Goal: Transaction & Acquisition: Obtain resource

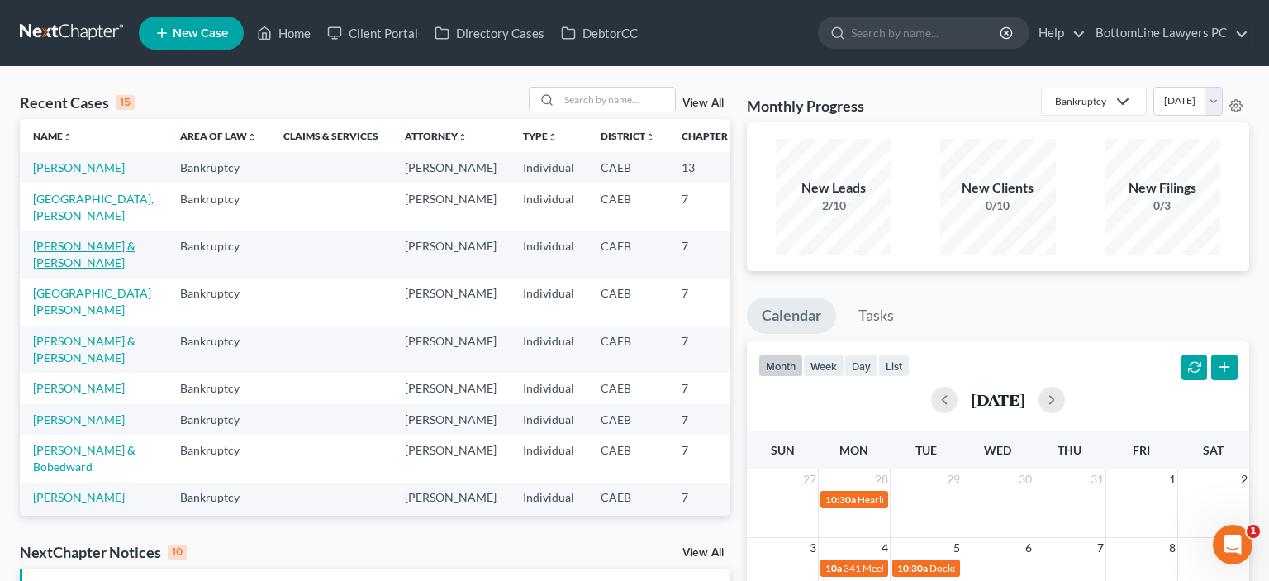
click at [63, 267] on link "[PERSON_NAME] & [PERSON_NAME]" at bounding box center [84, 254] width 102 height 31
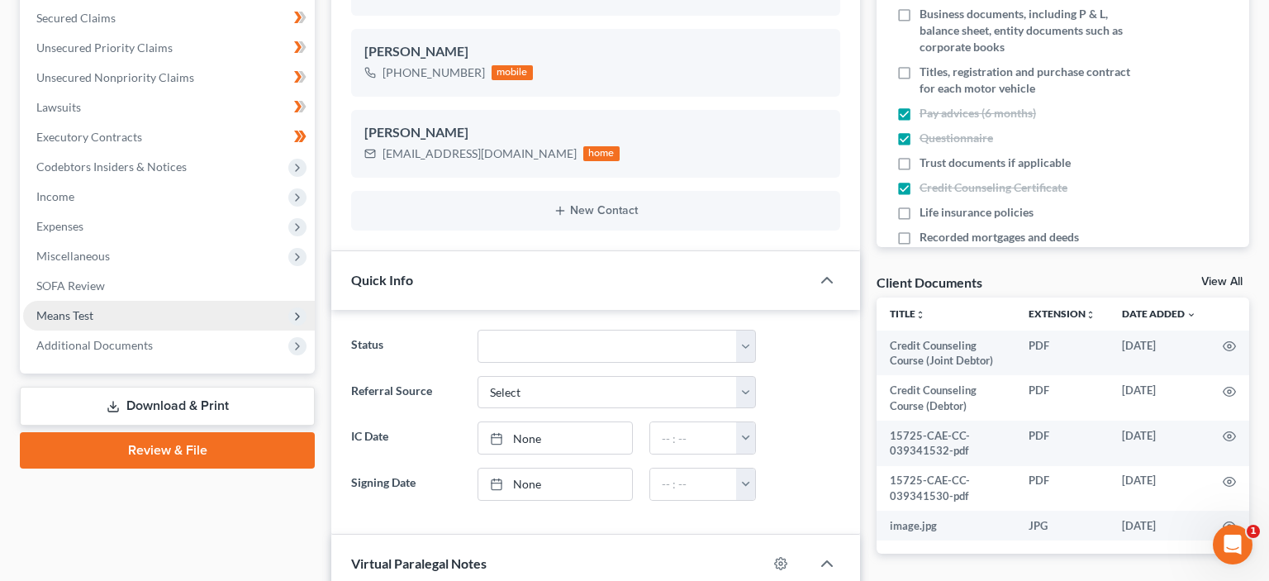
scroll to position [349, 0]
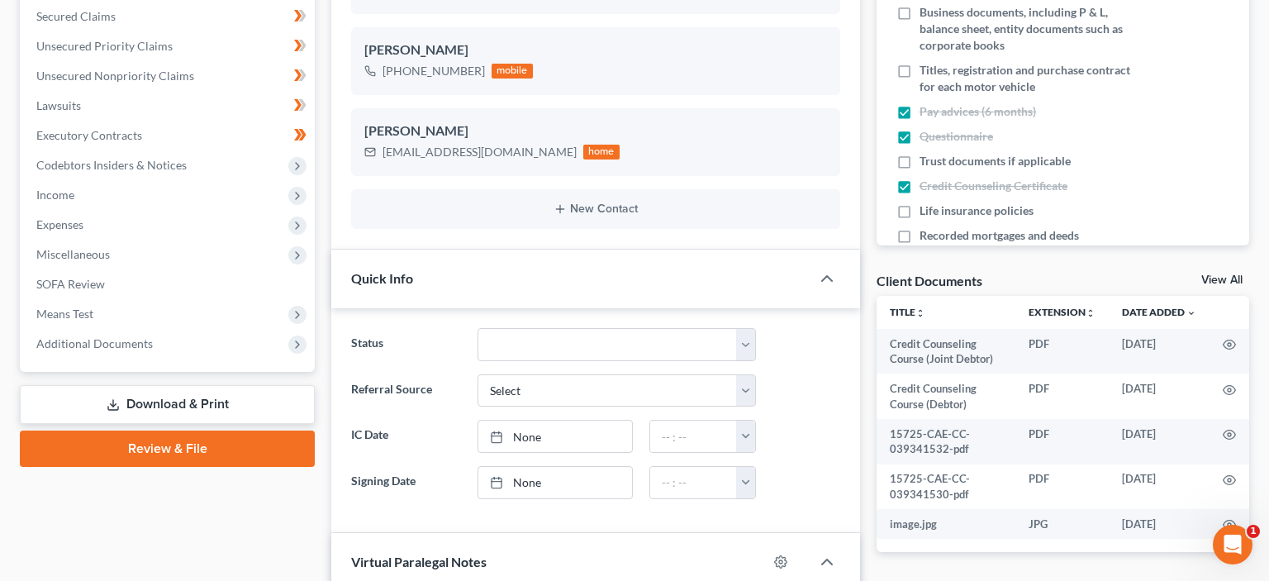
click at [205, 446] on link "Review & File" at bounding box center [167, 448] width 295 height 36
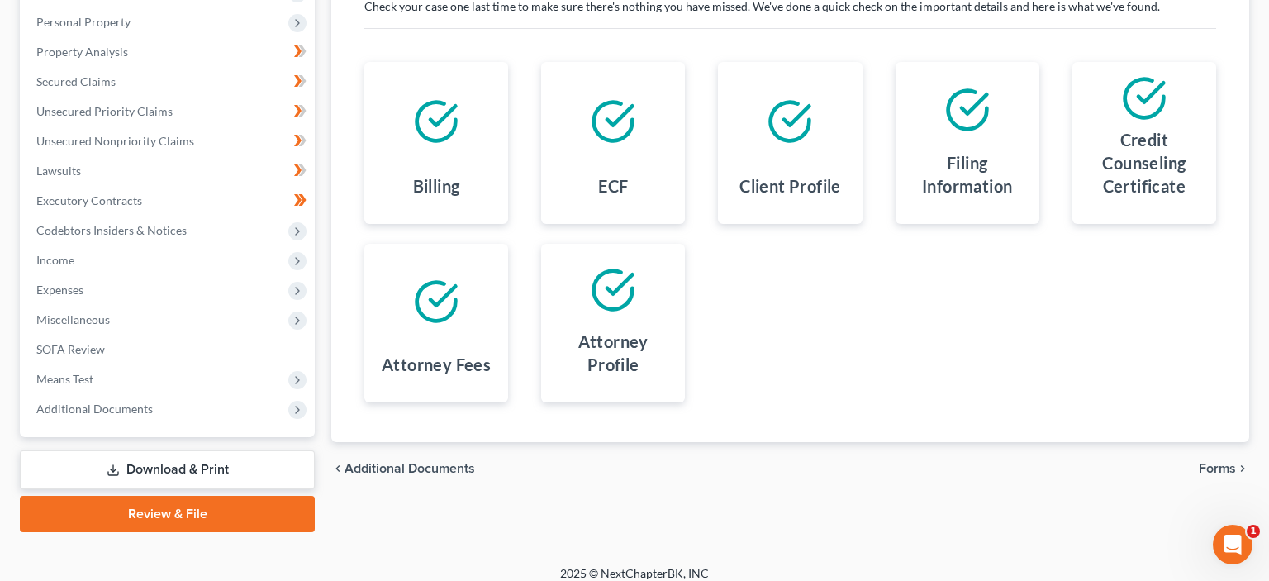
scroll to position [295, 0]
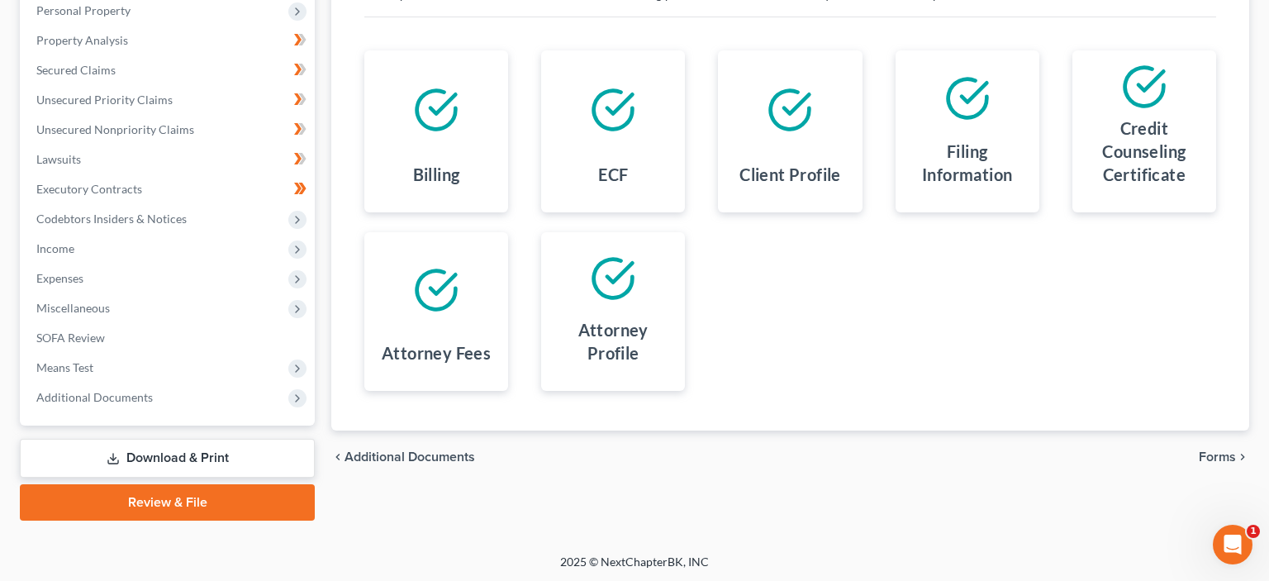
click at [1223, 456] on span "Forms" at bounding box center [1217, 456] width 37 height 13
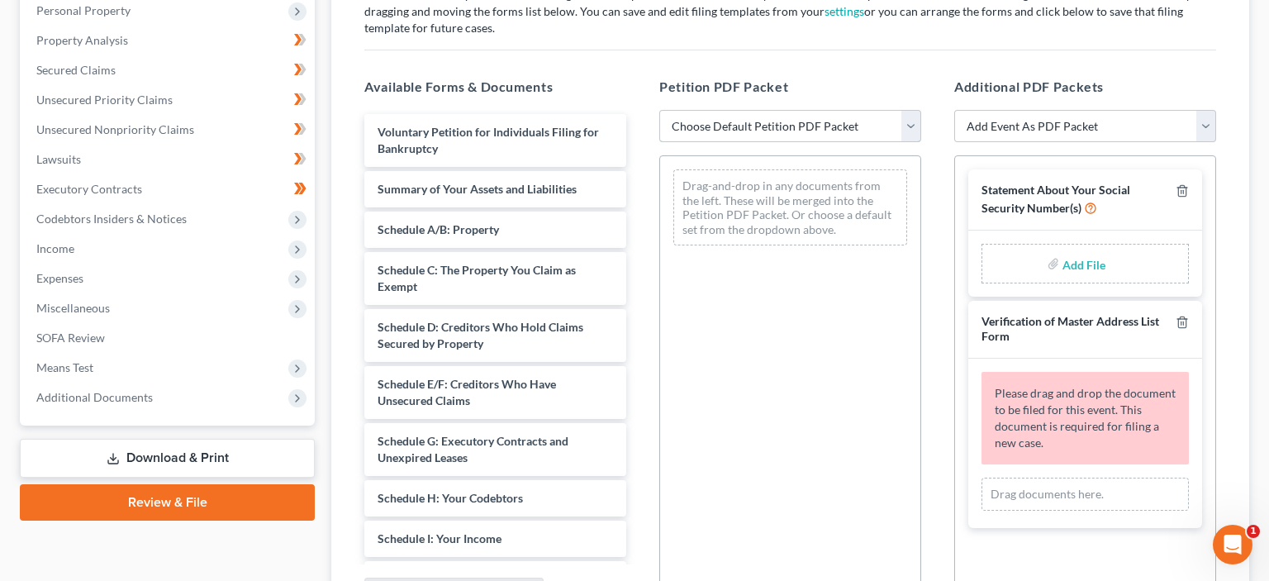
click at [659, 110] on select "Choose Default Petition PDF Packet Complete Bankruptcy Petition (all forms and …" at bounding box center [790, 126] width 262 height 33
select select "0"
click option "Complete Bankruptcy Petition (all forms and schedules)" at bounding box center [0, 0] width 0 height 0
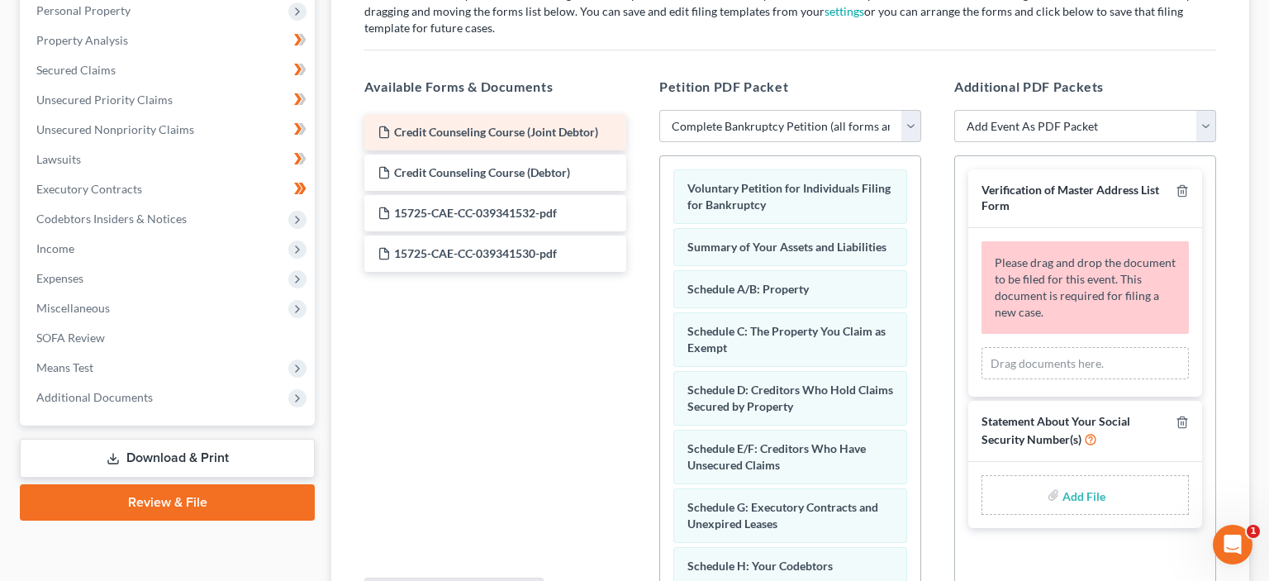
click at [503, 128] on span "Credit Counseling Course (Joint Debtor)" at bounding box center [496, 132] width 204 height 14
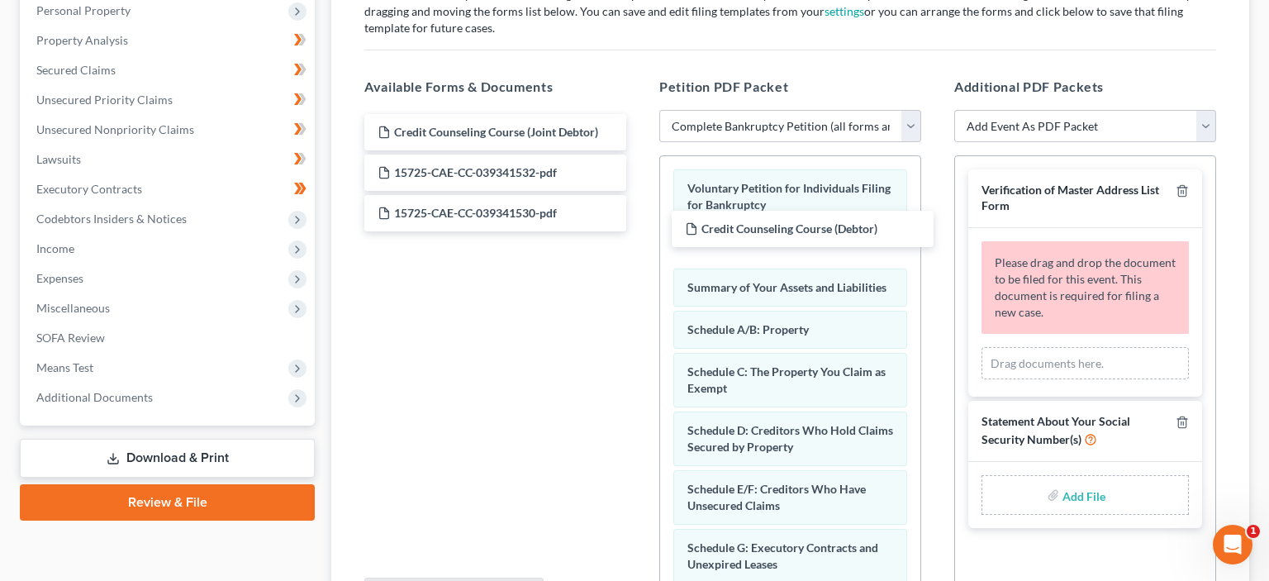
drag, startPoint x: 507, startPoint y: 167, endPoint x: 812, endPoint y: 225, distance: 310.3
click at [640, 225] on div "Credit Counseling Course (Debtor) Credit Counseling Course (Joint Debtor) Credi…" at bounding box center [495, 172] width 288 height 117
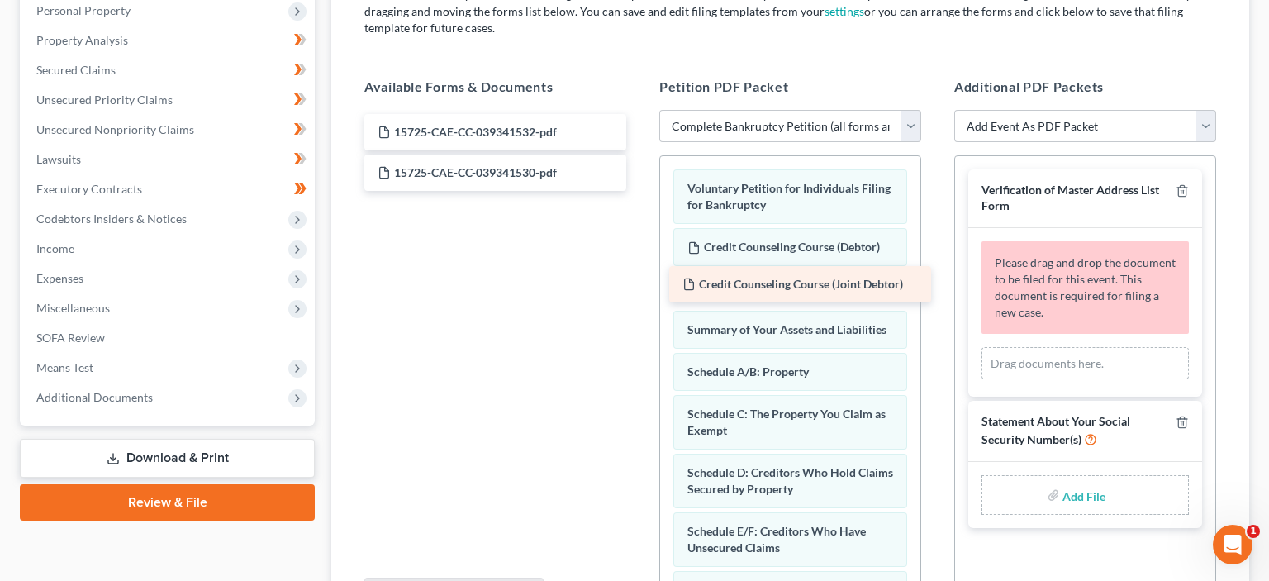
drag, startPoint x: 472, startPoint y: 123, endPoint x: 778, endPoint y: 277, distance: 342.2
click at [640, 191] on div "Credit Counseling Course (Joint Debtor) Credit Counseling Course (Joint Debtor)…" at bounding box center [495, 152] width 288 height 77
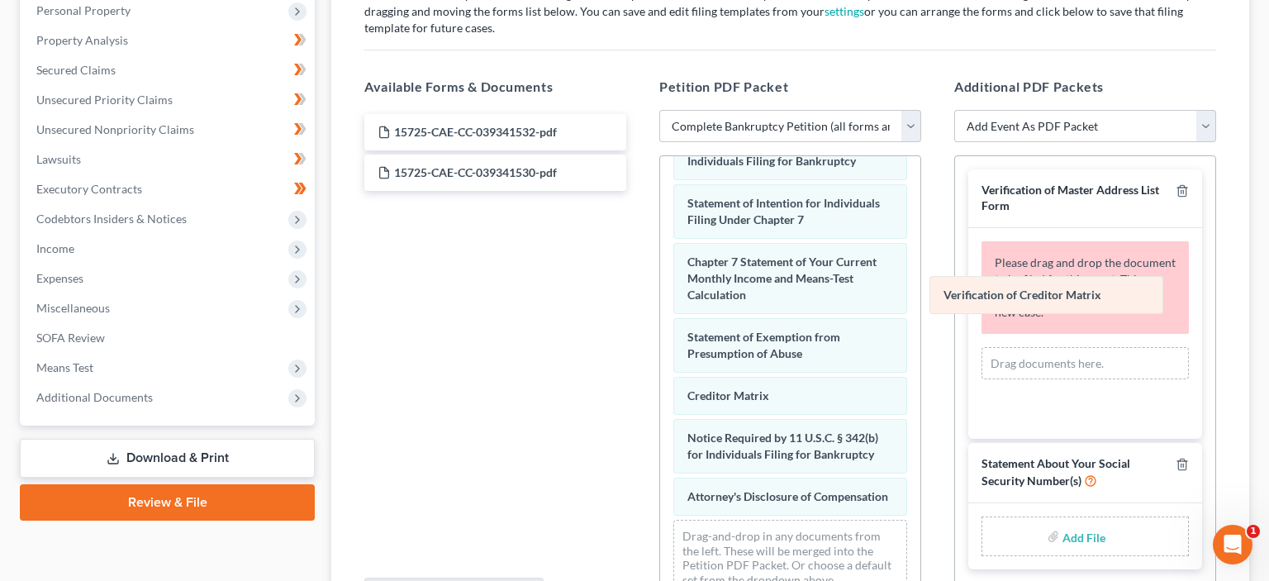
scroll to position [700, 0]
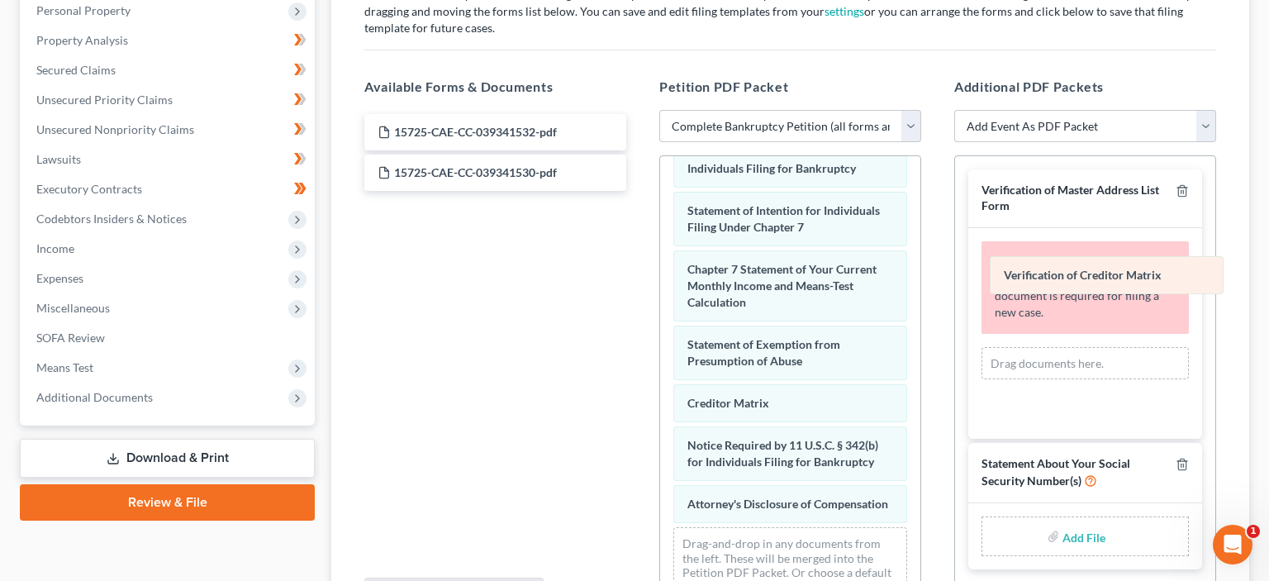
drag, startPoint x: 754, startPoint y: 397, endPoint x: 1070, endPoint y: 276, distance: 339.0
click at [920, 276] on div "Verification of Creditor Matrix Voluntary Petition for Individuals Filing for B…" at bounding box center [790, 36] width 260 height 1160
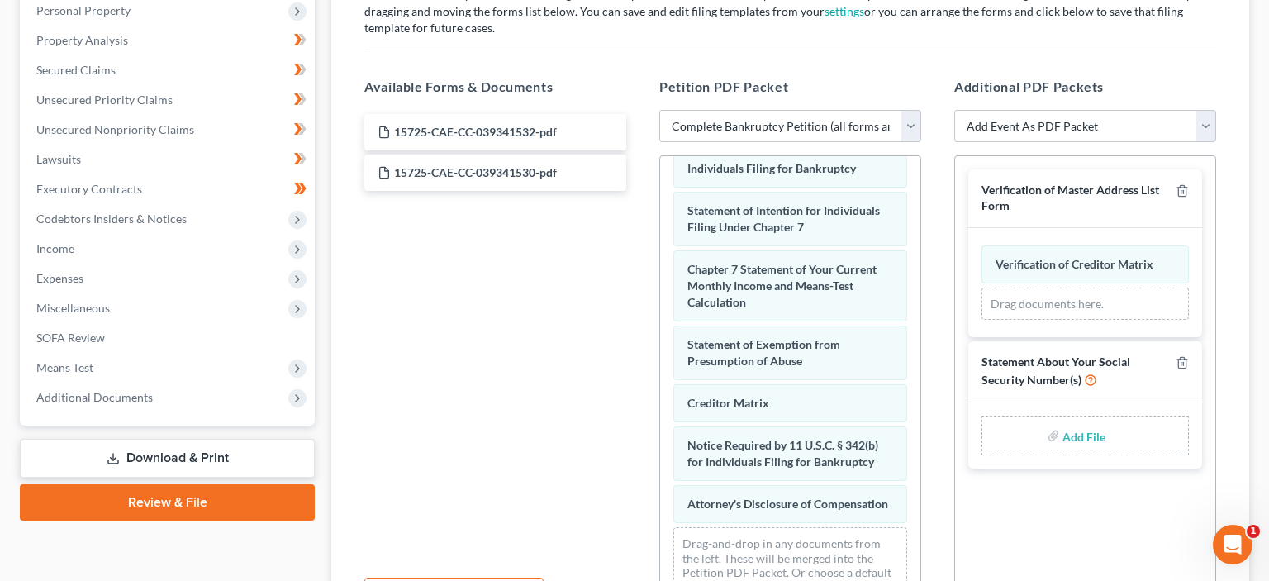
click at [1087, 431] on input "file" at bounding box center [1083, 436] width 40 height 30
type input "C:\fakepath\Hemingsen SSN.pdf"
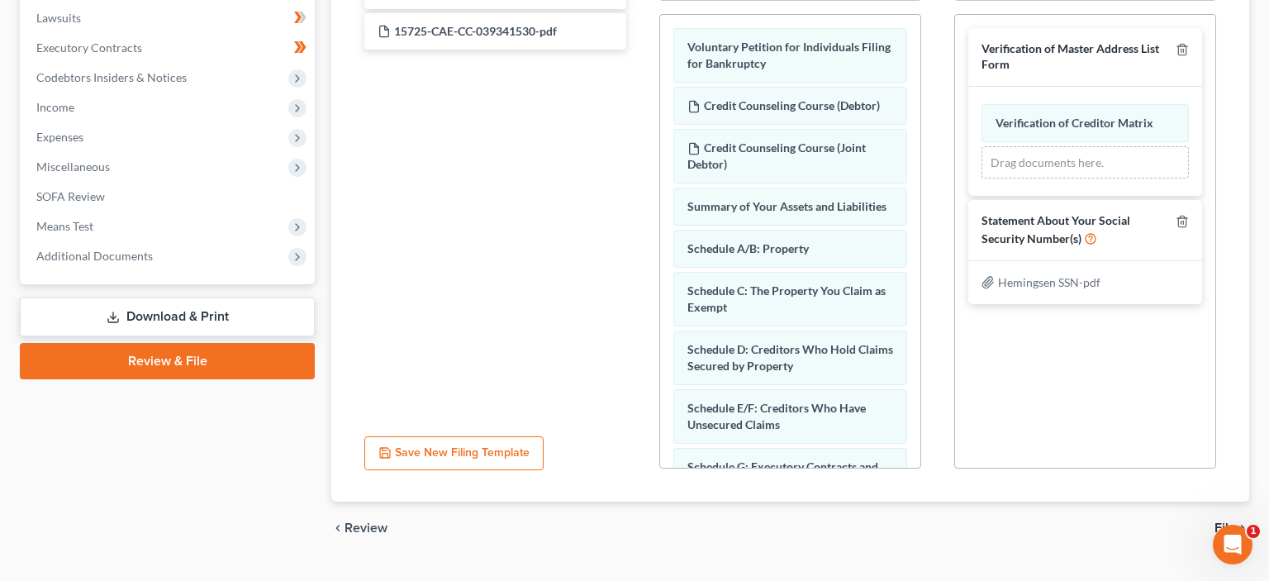
scroll to position [471, 0]
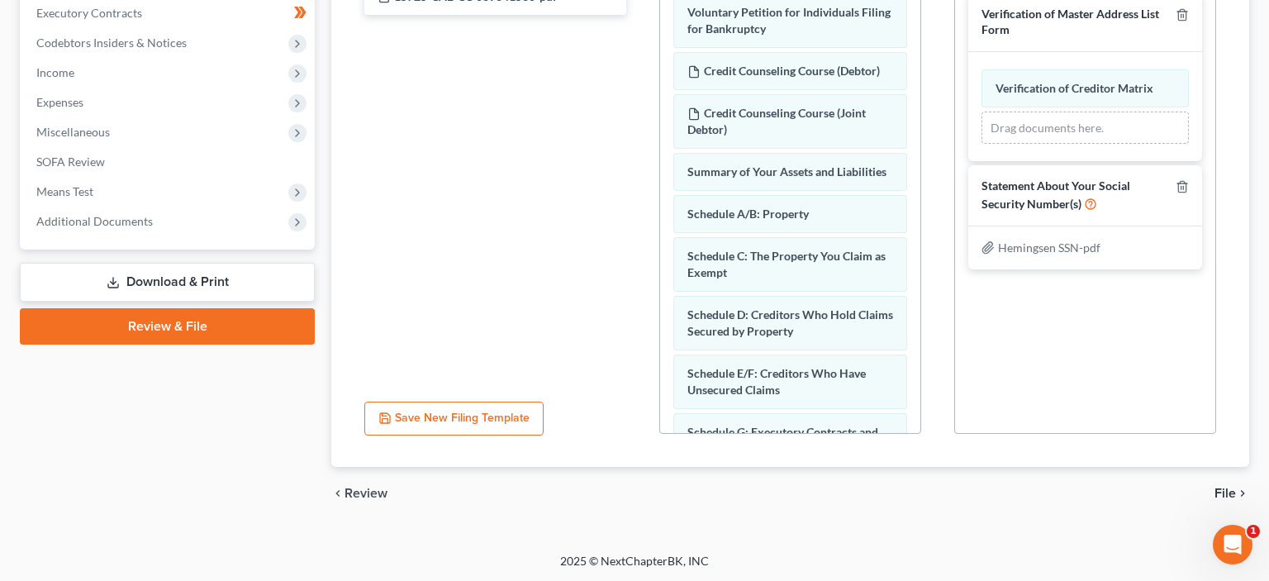
click at [1229, 492] on span "File" at bounding box center [1225, 493] width 21 height 13
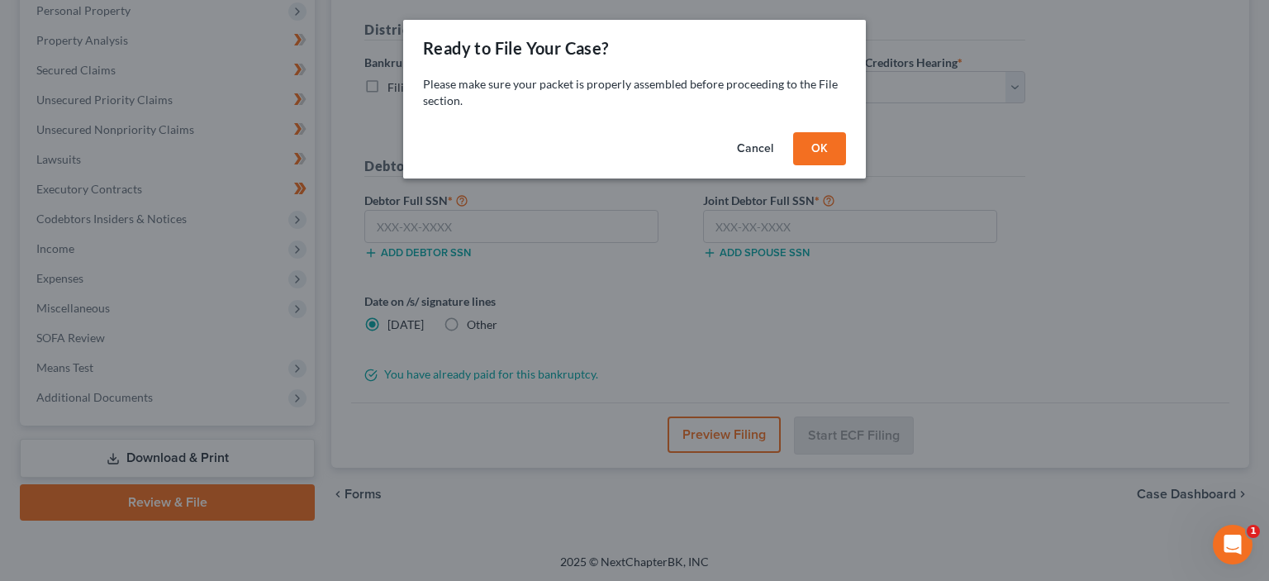
click at [831, 154] on button "OK" at bounding box center [819, 148] width 53 height 33
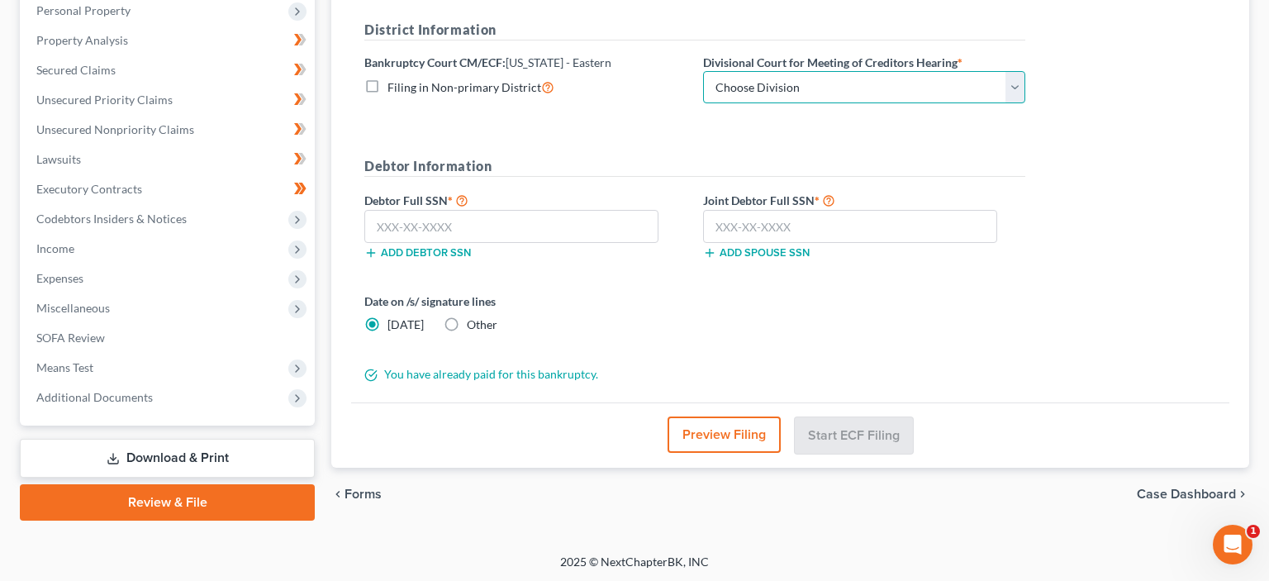
click at [703, 71] on select "Choose Division Fresno Modesto [GEOGRAPHIC_DATA]" at bounding box center [864, 87] width 322 height 33
select select "2"
click option "[GEOGRAPHIC_DATA]" at bounding box center [0, 0] width 0 height 0
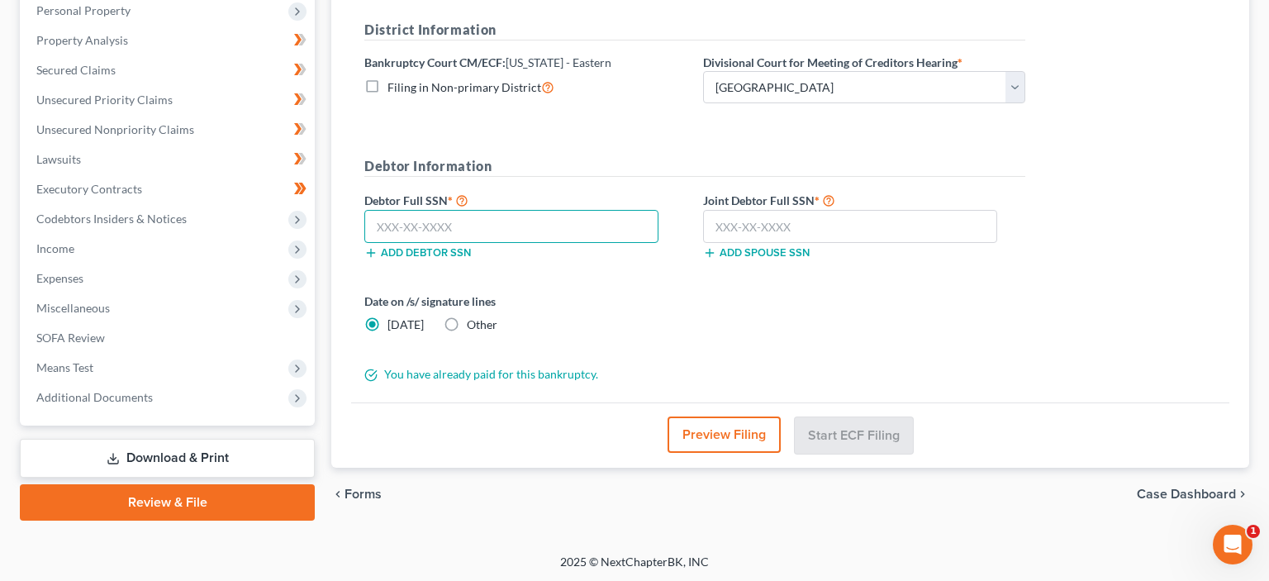
click at [383, 232] on input "text" at bounding box center [511, 226] width 294 height 33
type input "573-37-1443"
click at [734, 218] on input "text" at bounding box center [850, 226] width 294 height 33
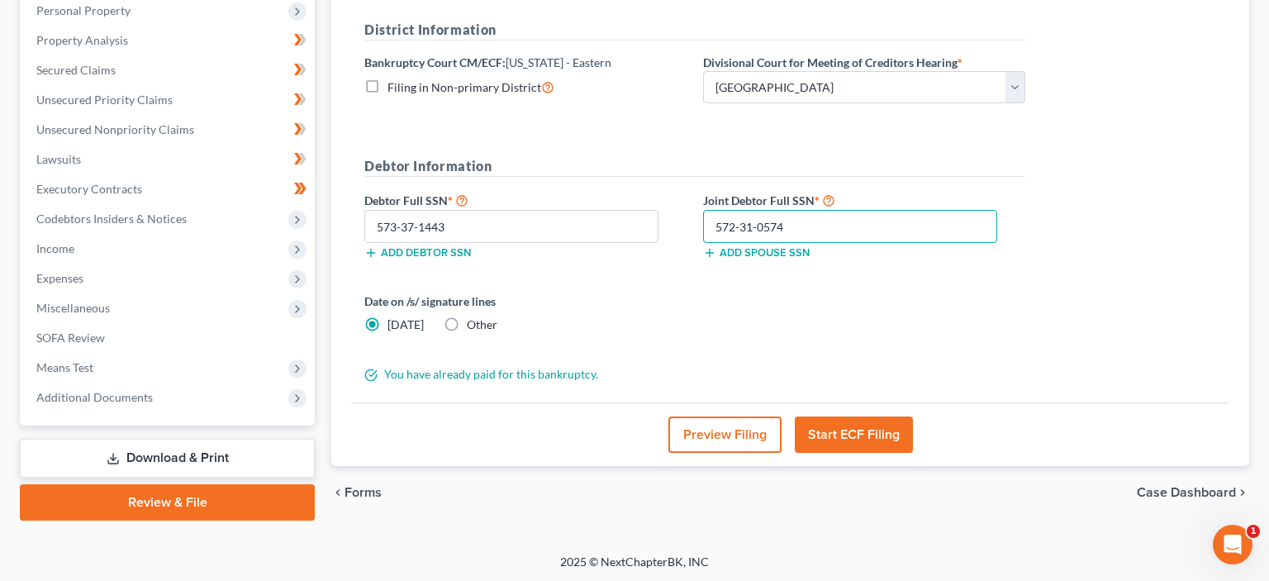
type input "572-31-0574"
click at [874, 428] on button "Start ECF Filing" at bounding box center [854, 434] width 118 height 36
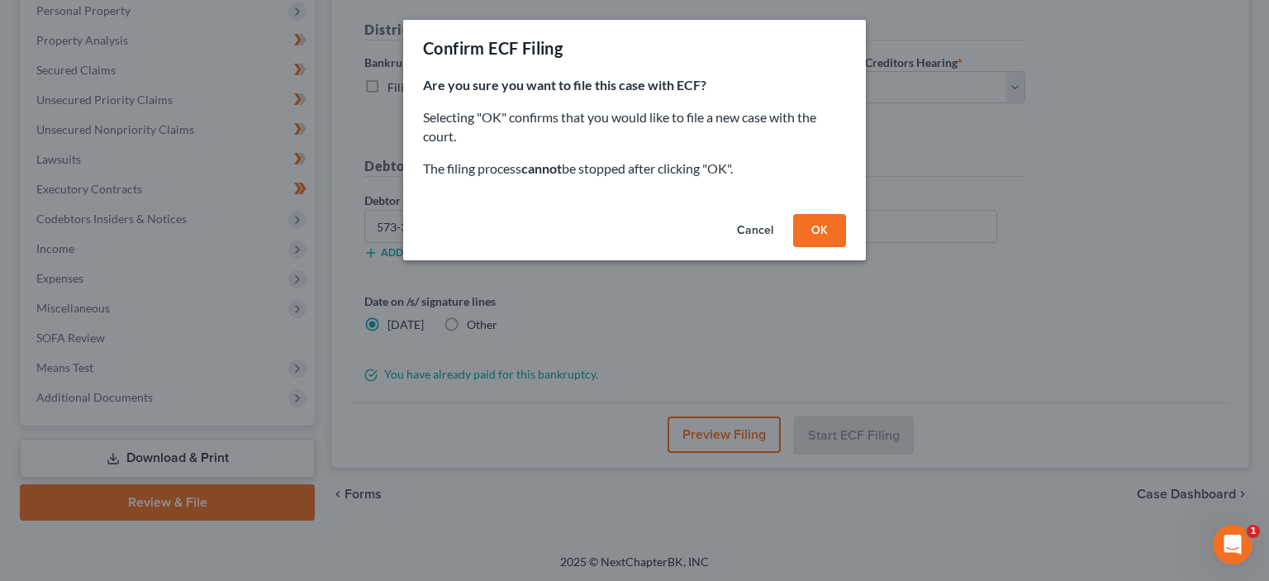
click at [806, 231] on button "OK" at bounding box center [819, 230] width 53 height 33
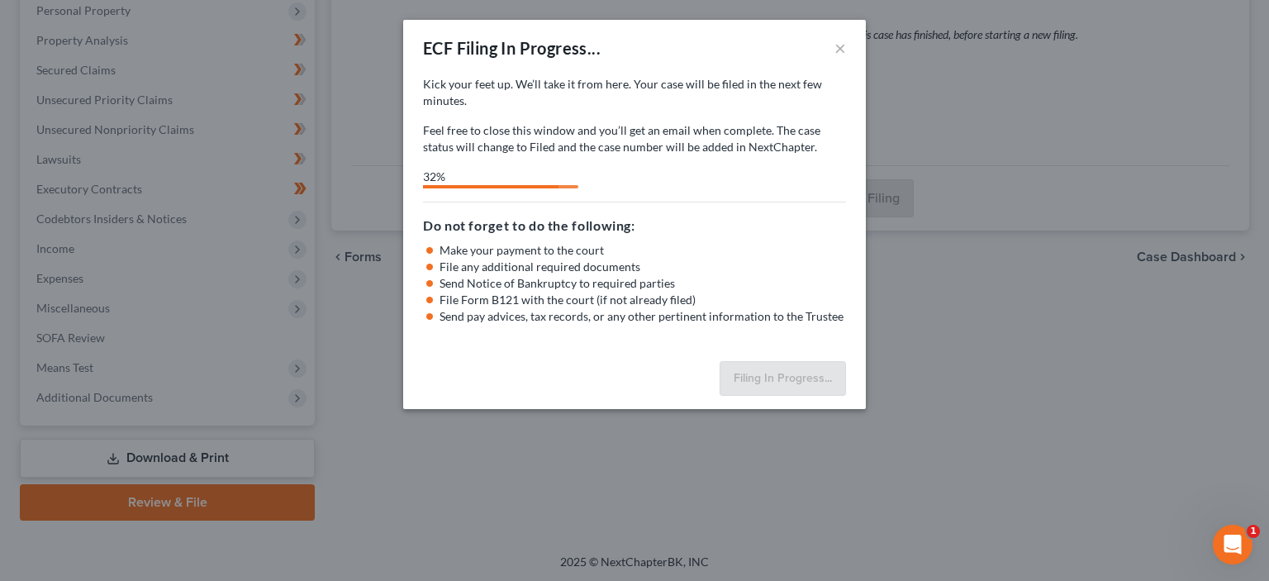
select select "2"
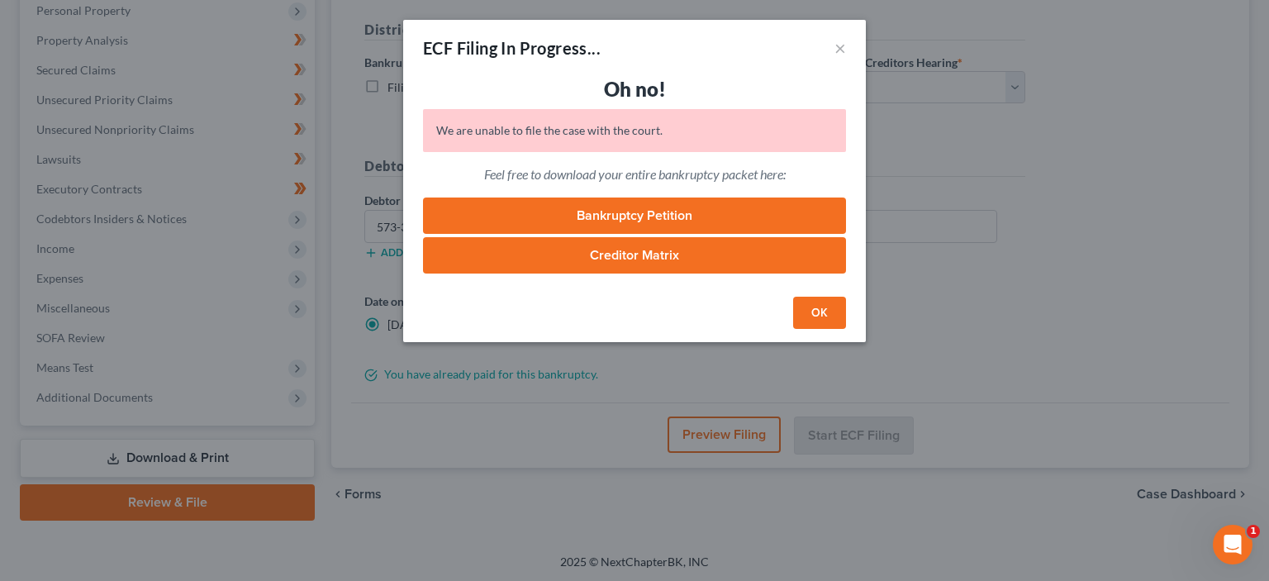
click at [823, 312] on button "OK" at bounding box center [819, 313] width 53 height 33
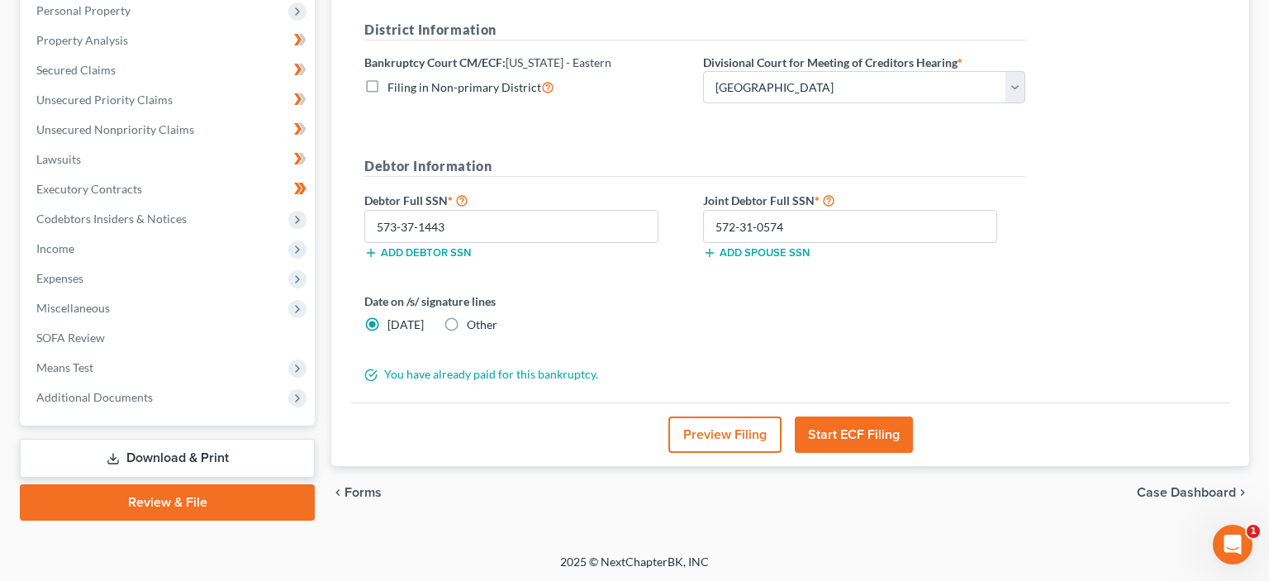
click at [196, 454] on link "Download & Print" at bounding box center [167, 458] width 295 height 39
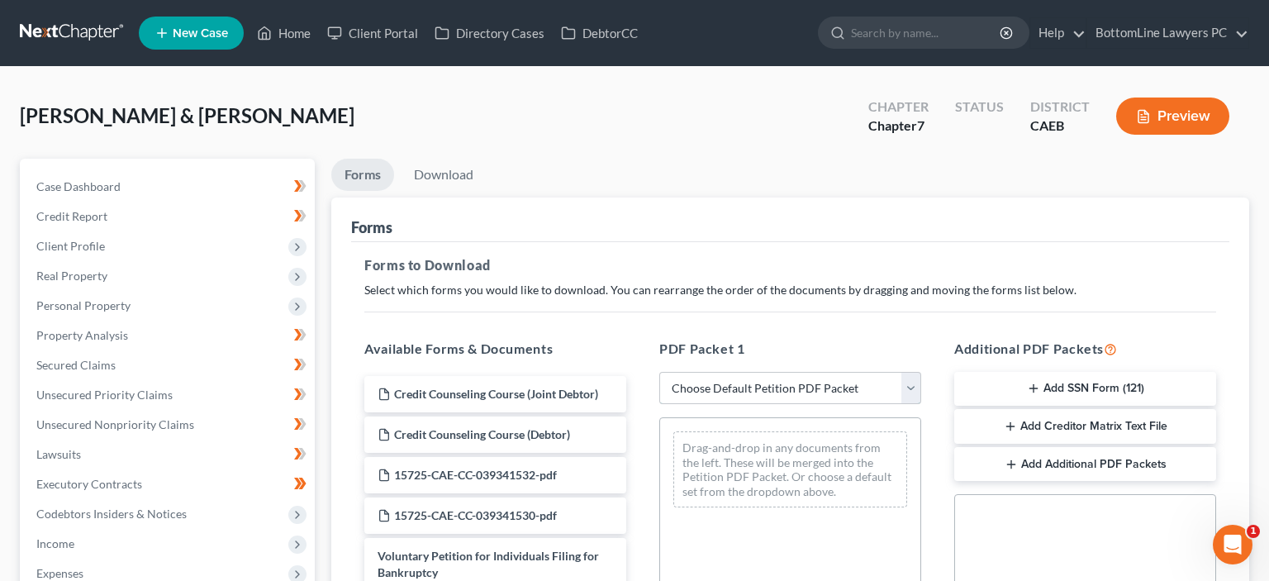
click at [659, 372] on select "Choose Default Petition PDF Packet Complete Bankruptcy Petition (all forms and …" at bounding box center [790, 388] width 262 height 33
select select "0"
click option "Complete Bankruptcy Petition (all forms and schedules)" at bounding box center [0, 0] width 0 height 0
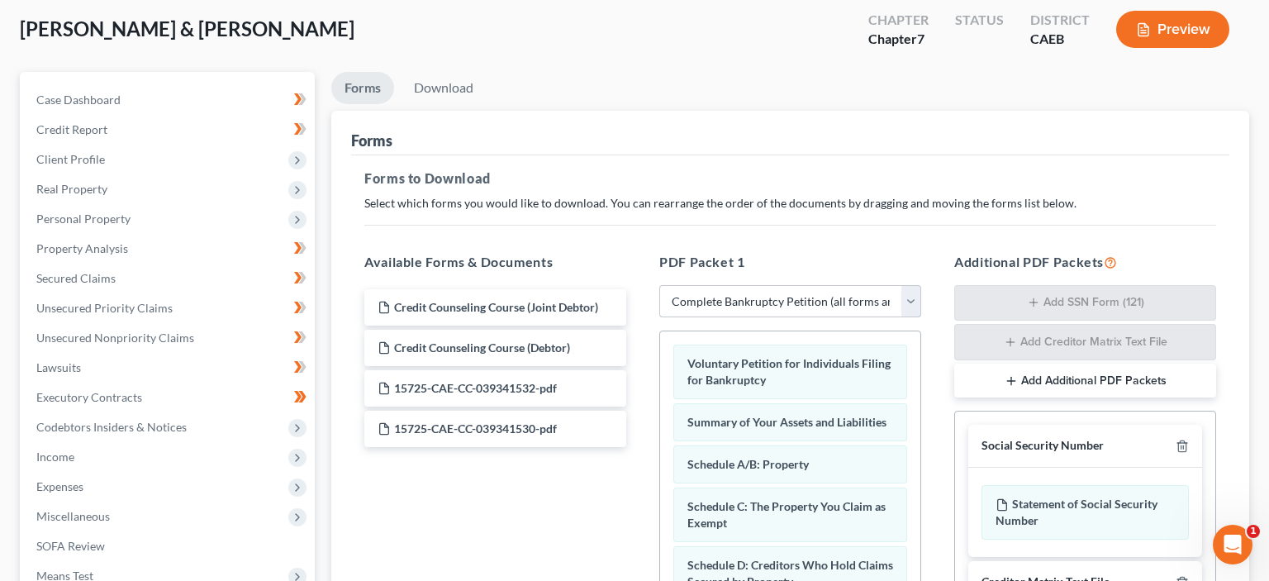
scroll to position [174, 0]
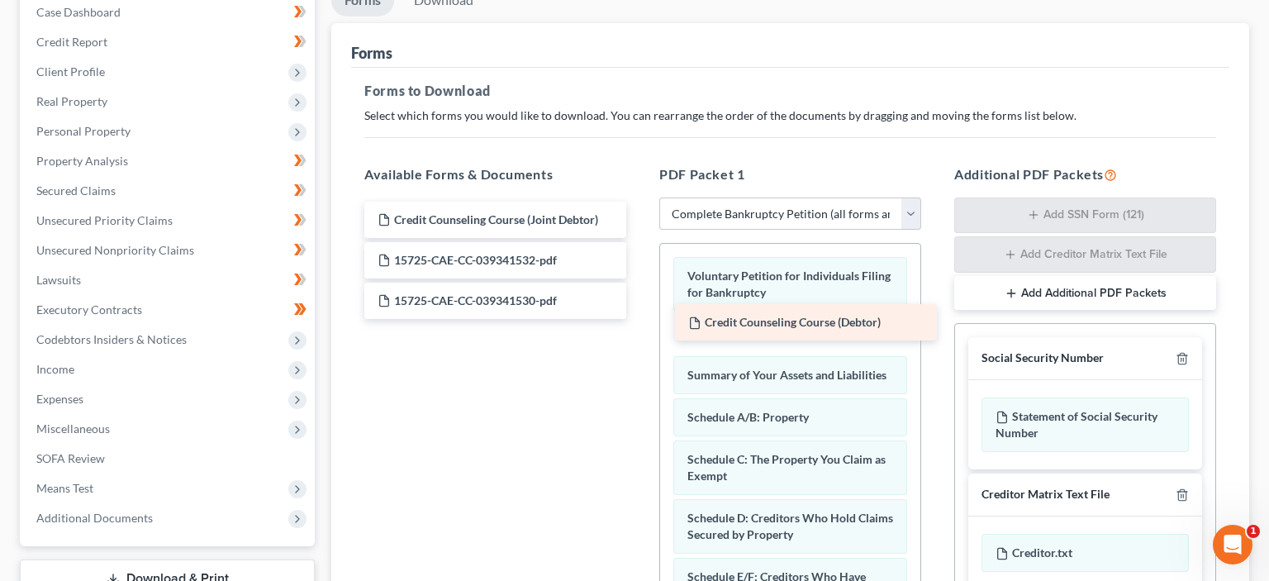
drag, startPoint x: 484, startPoint y: 250, endPoint x: 796, endPoint y: 314, distance: 317.9
click at [640, 314] on div "Credit Counseling Course (Debtor) Credit Counseling Course (Joint Debtor) Credi…" at bounding box center [495, 260] width 288 height 117
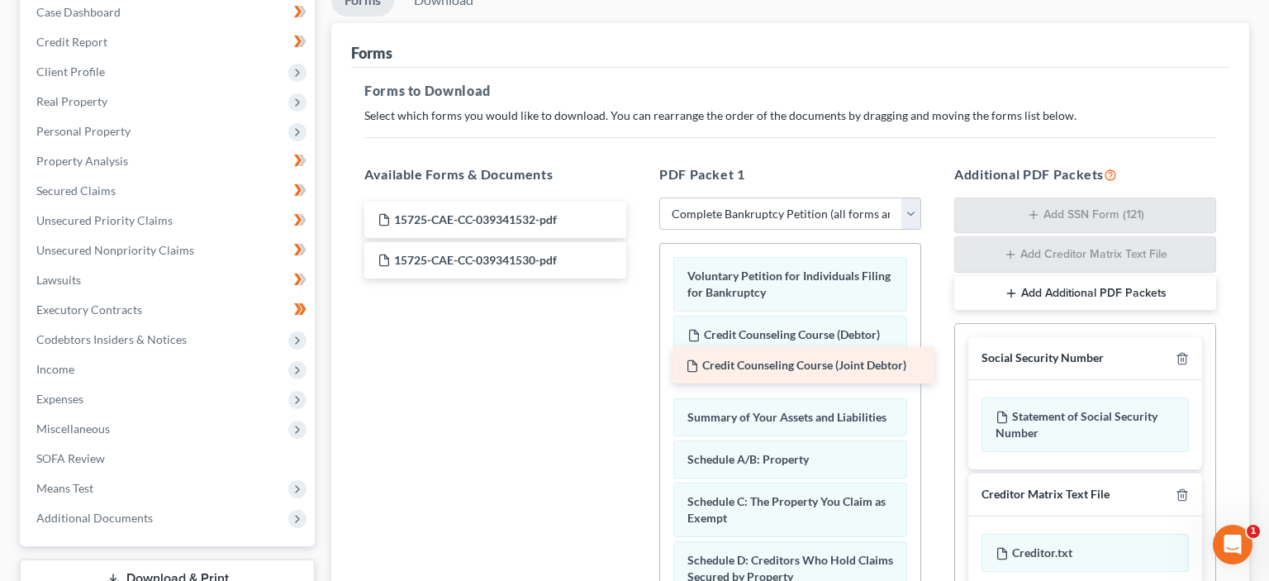
drag, startPoint x: 484, startPoint y: 212, endPoint x: 793, endPoint y: 358, distance: 341.9
click at [640, 278] on div "Credit Counseling Course (Joint Debtor) Credit Counseling Course (Joint Debtor)…" at bounding box center [495, 240] width 288 height 77
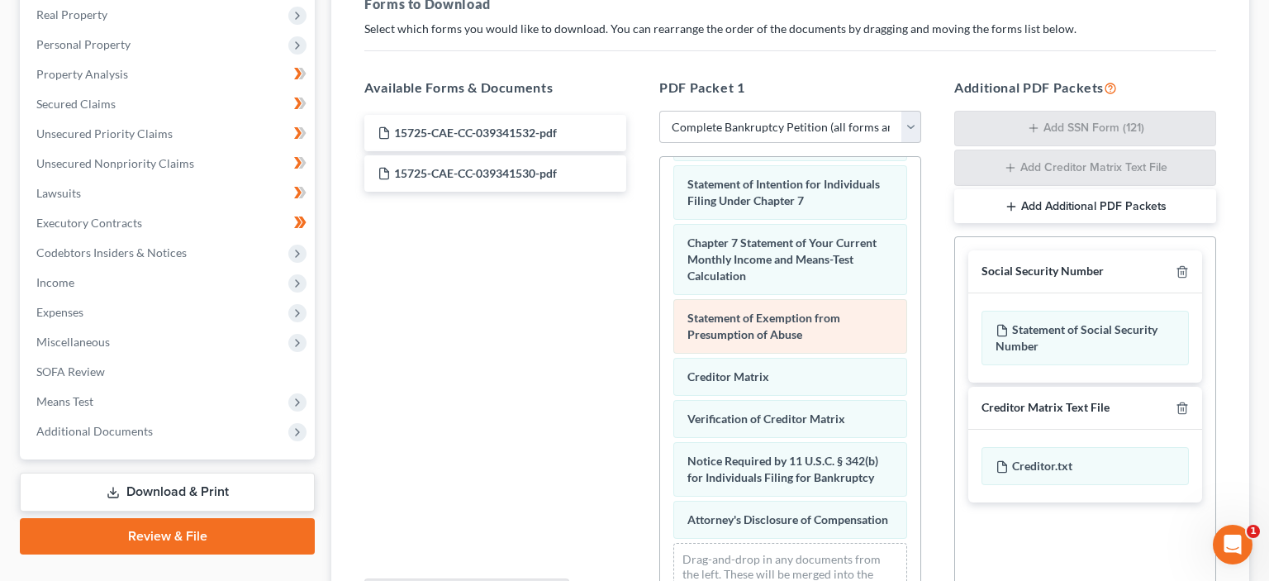
scroll to position [741, 0]
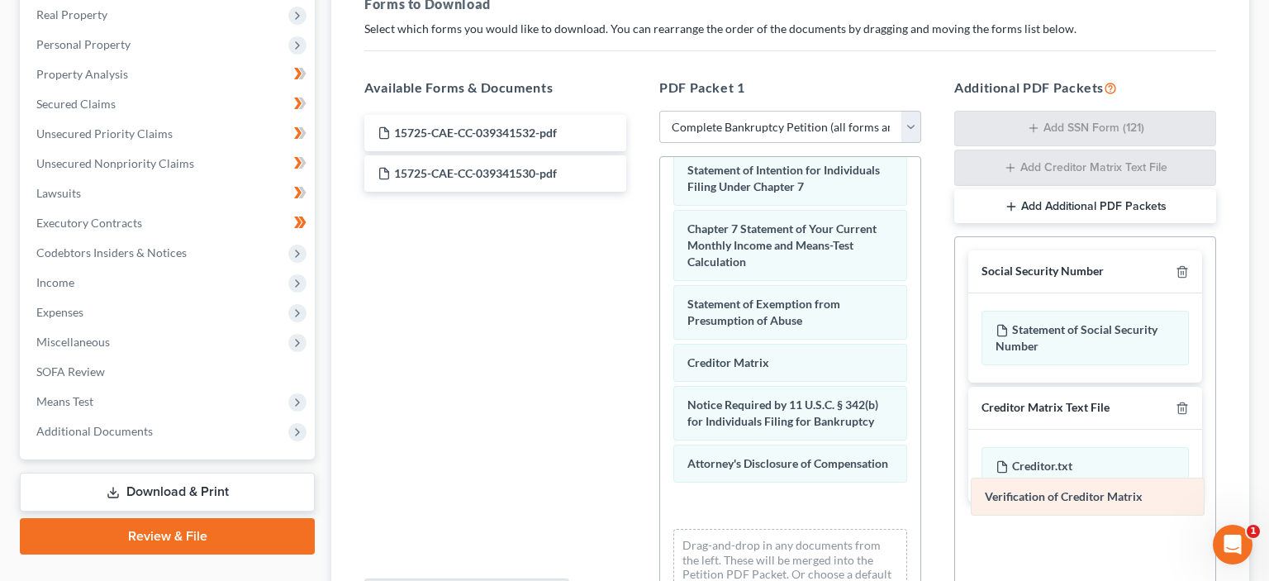
drag, startPoint x: 759, startPoint y: 399, endPoint x: 1056, endPoint y: 499, distance: 313.8
click at [920, 499] on div "Verification of Creditor Matrix Voluntary Petition for Individuals Filing for B…" at bounding box center [790, 17] width 260 height 1202
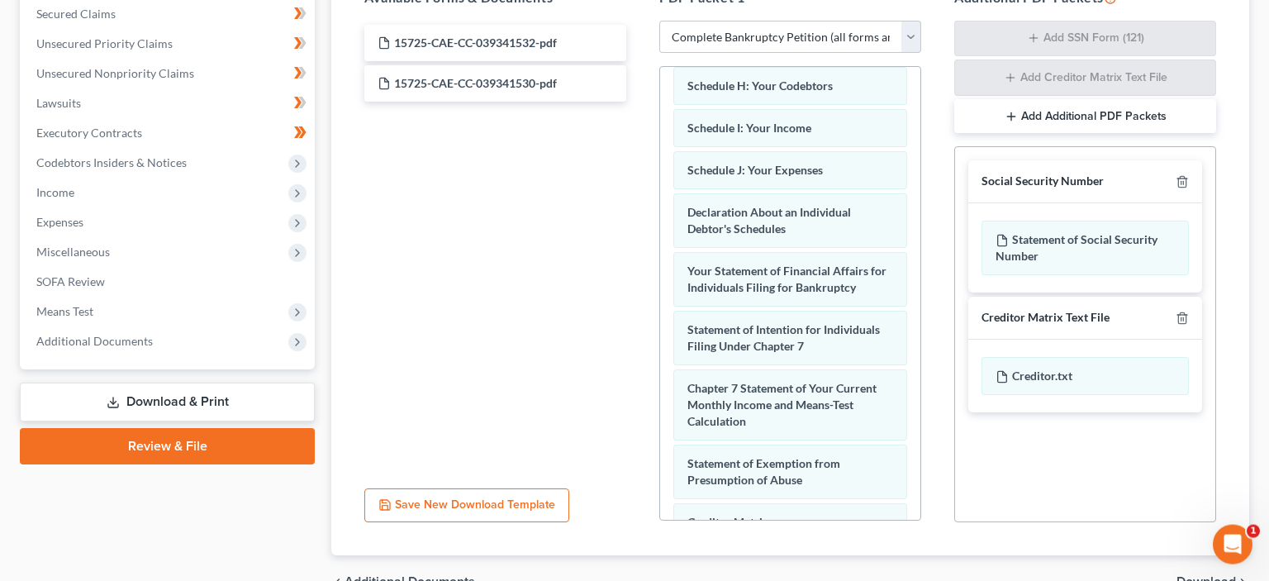
scroll to position [174, 0]
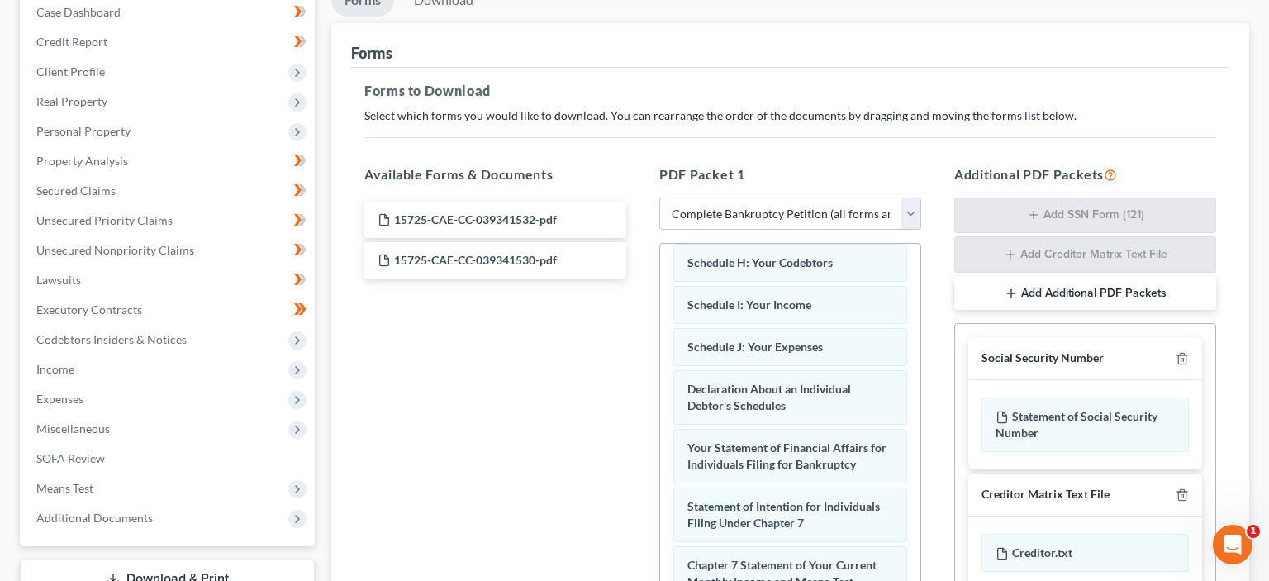
click at [1023, 289] on button "Add Additional PDF Packets" at bounding box center [1085, 293] width 262 height 35
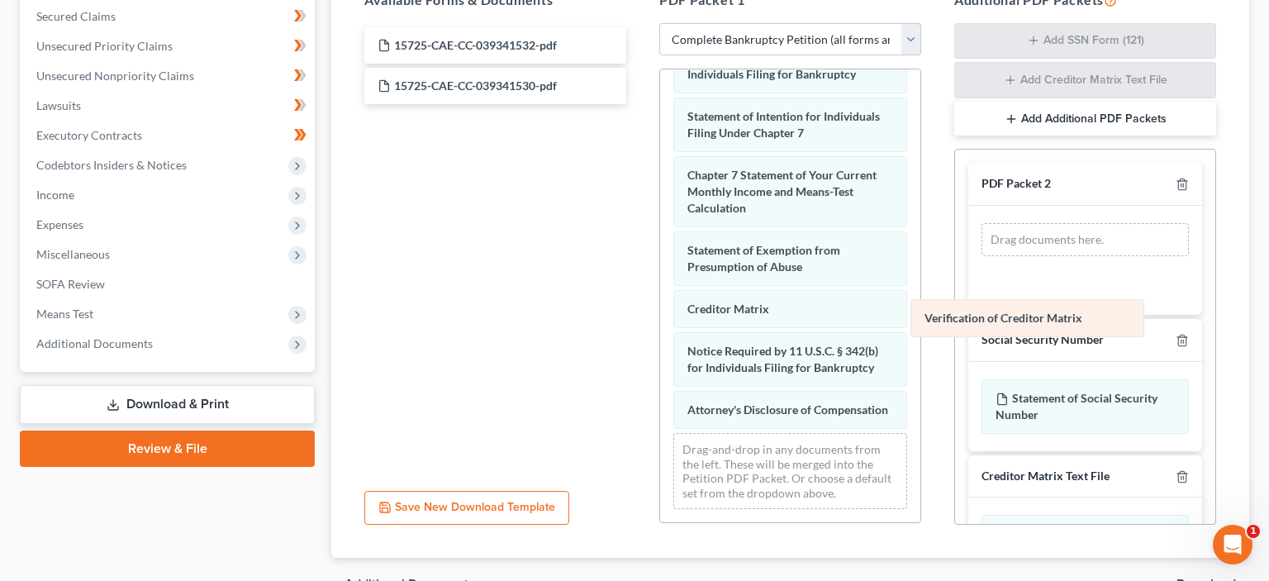
scroll to position [700, 0]
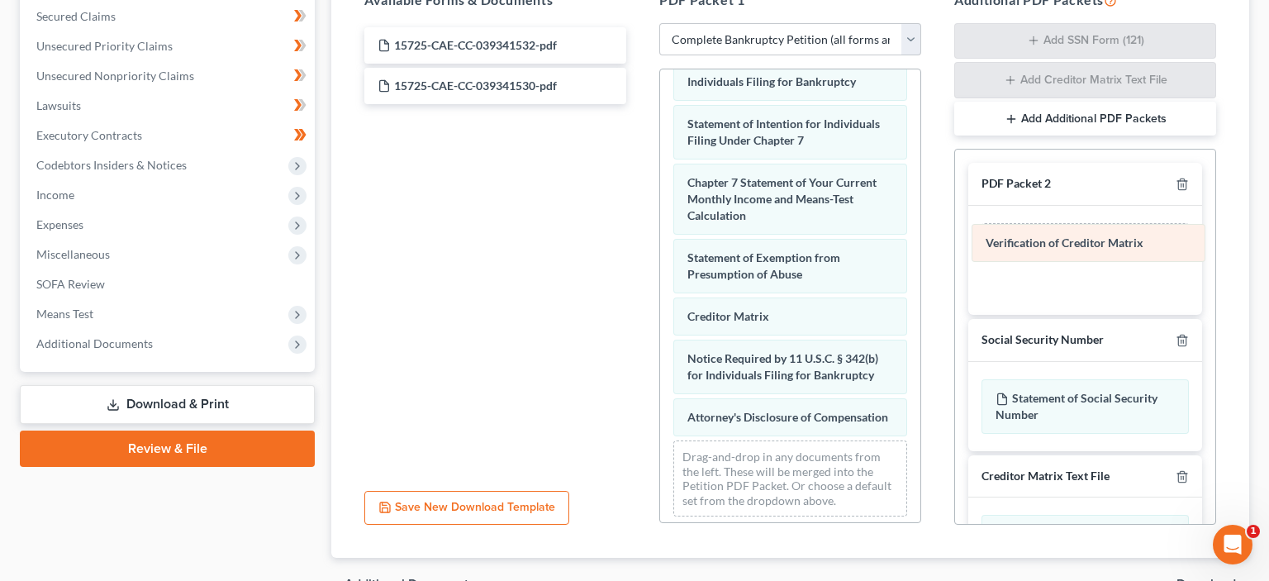
drag, startPoint x: 776, startPoint y: 410, endPoint x: 1074, endPoint y: 242, distance: 342.2
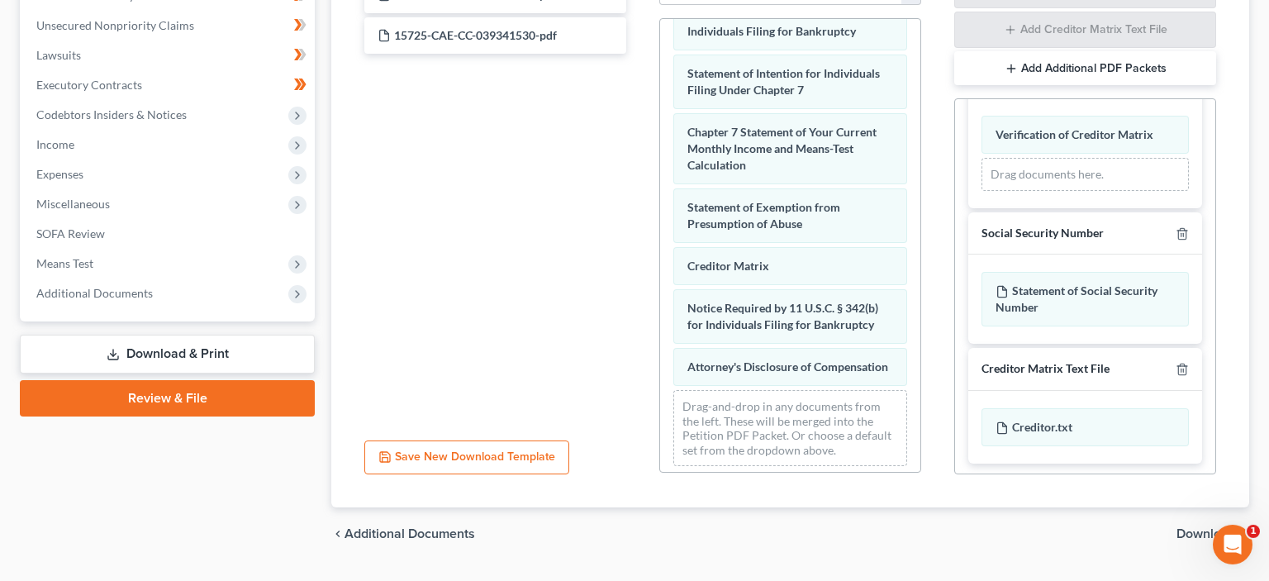
scroll to position [440, 0]
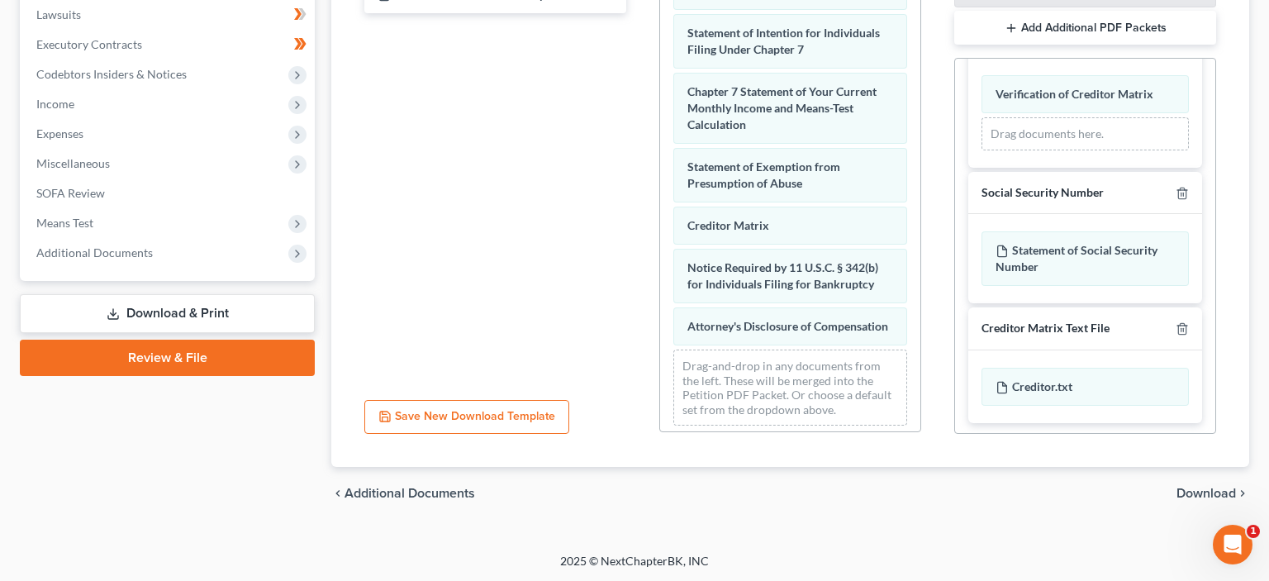
click at [1225, 496] on span "Download" at bounding box center [1206, 493] width 59 height 13
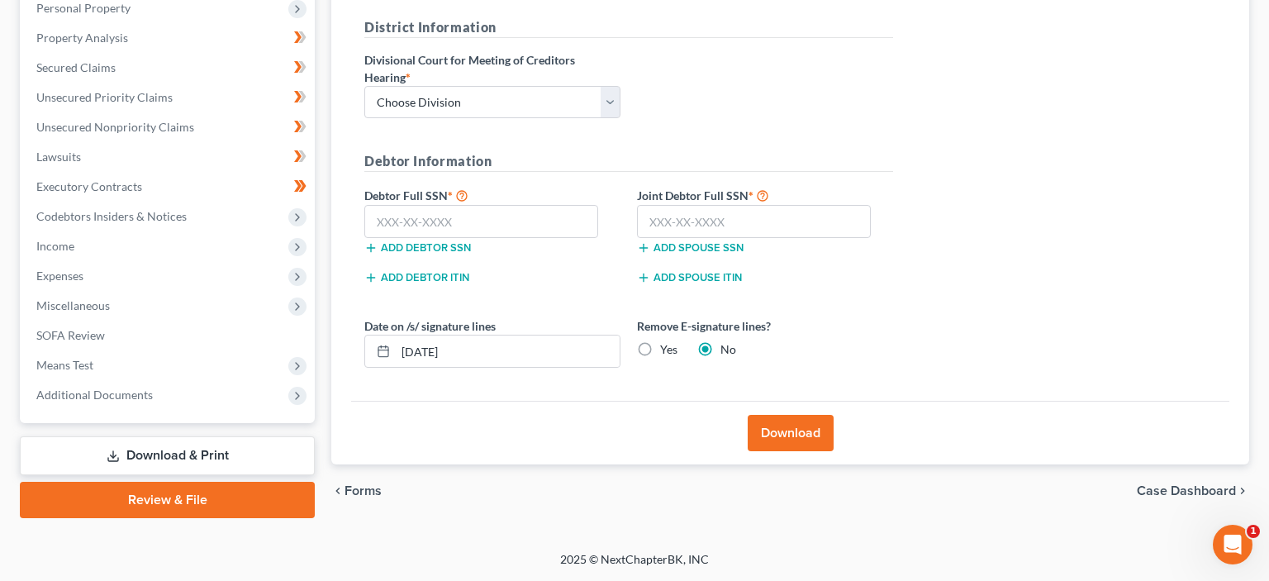
scroll to position [295, 0]
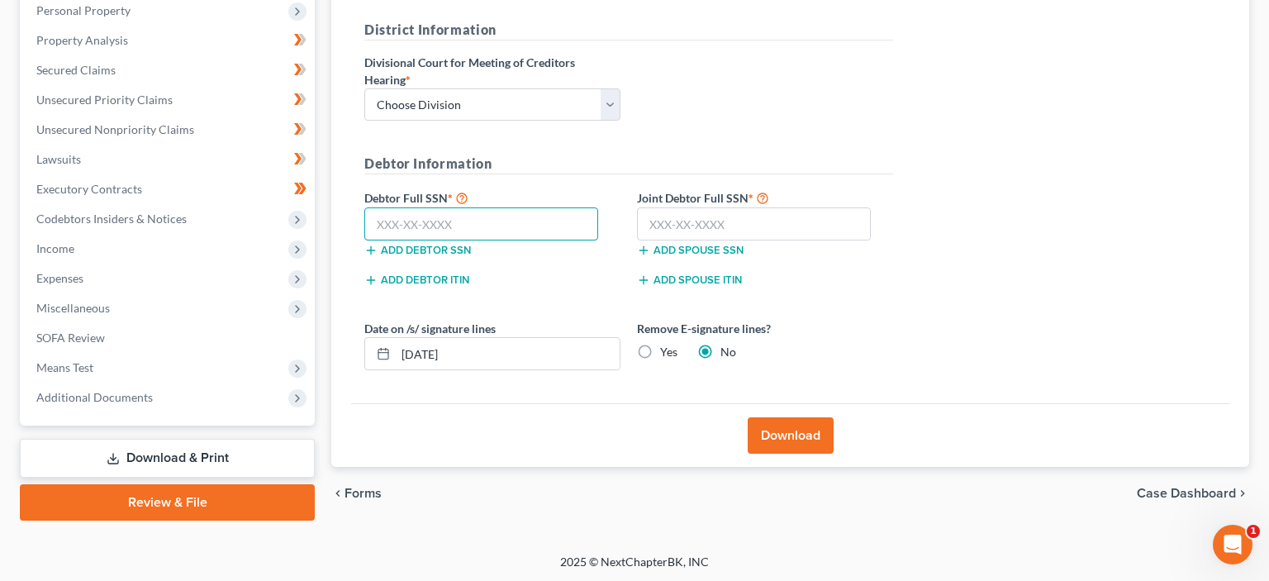
click at [385, 226] on input "text" at bounding box center [481, 223] width 234 height 33
type input "573-37-1443"
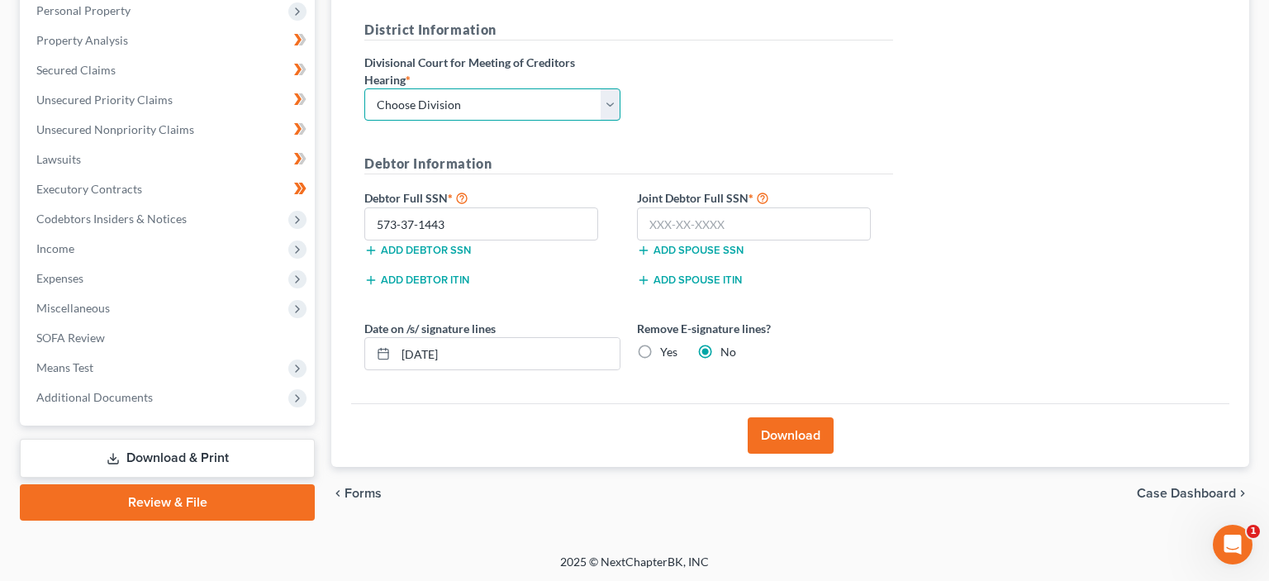
click at [364, 88] on select "Choose Division Fresno Modesto [GEOGRAPHIC_DATA]" at bounding box center [492, 104] width 256 height 33
select select "2"
click option "[GEOGRAPHIC_DATA]" at bounding box center [0, 0] width 0 height 0
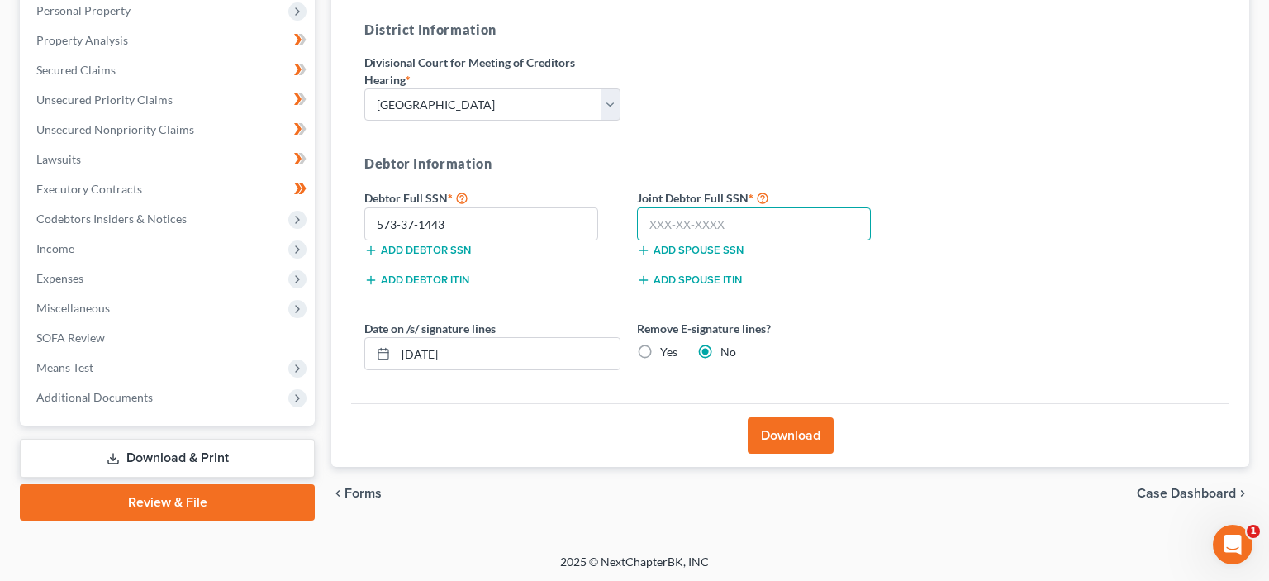
click at [687, 216] on input "text" at bounding box center [754, 223] width 234 height 33
type input "572-31-0574"
click at [797, 436] on button "Download" at bounding box center [791, 435] width 86 height 36
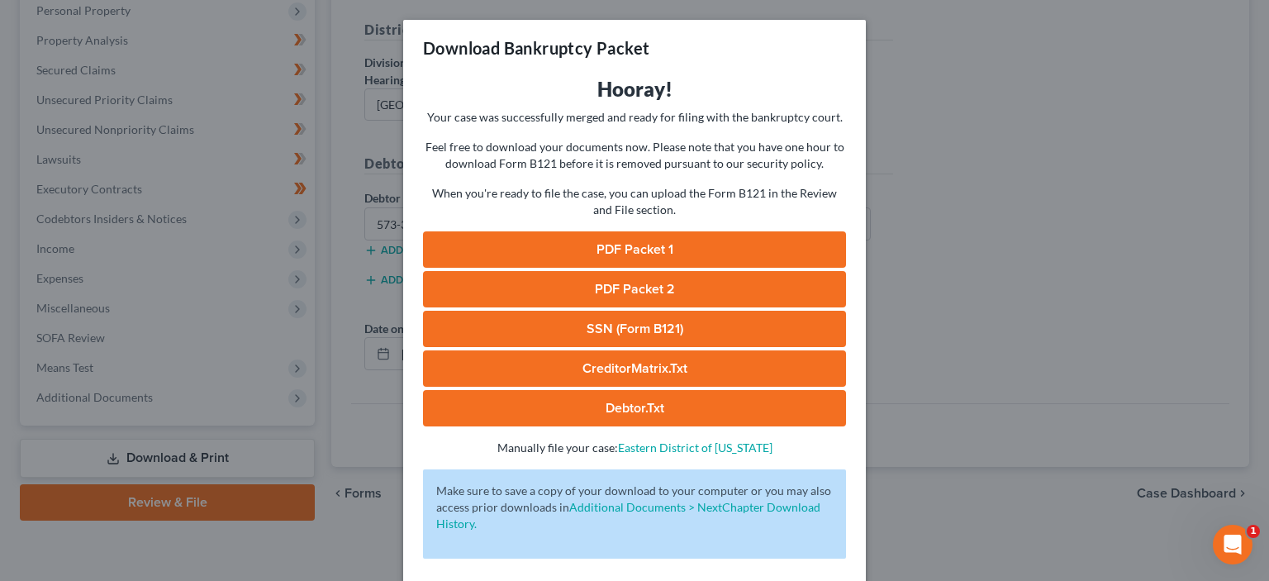
click at [659, 248] on link "PDF Packet 1" at bounding box center [634, 249] width 423 height 36
click at [608, 283] on link "PDF Packet 2" at bounding box center [634, 289] width 423 height 36
click at [573, 323] on link "SSN (Form B121)" at bounding box center [634, 329] width 423 height 36
click at [639, 369] on link "CreditorMatrix.txt" at bounding box center [634, 368] width 423 height 36
click at [657, 407] on link "Debtor.txt" at bounding box center [634, 408] width 423 height 36
